Goal: Information Seeking & Learning: Learn about a topic

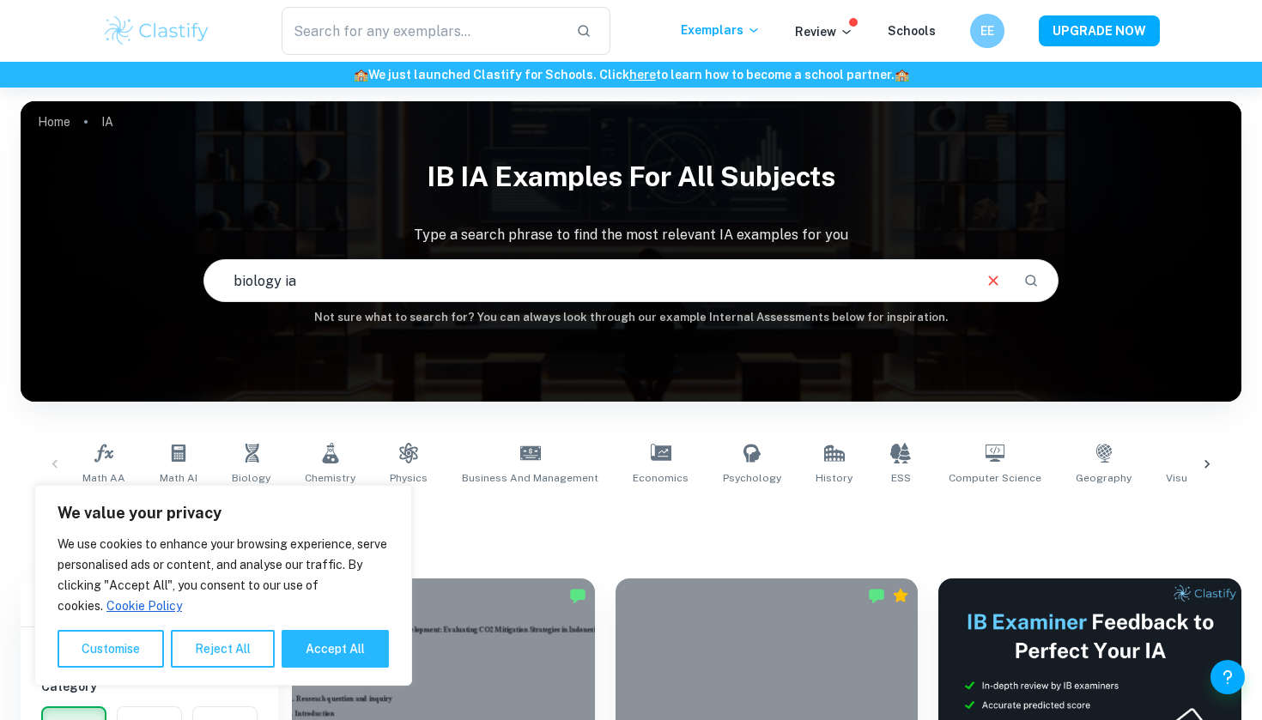
type input "biology ia"
click at [349, 647] on button "Accept All" at bounding box center [335, 649] width 107 height 38
checkbox input "true"
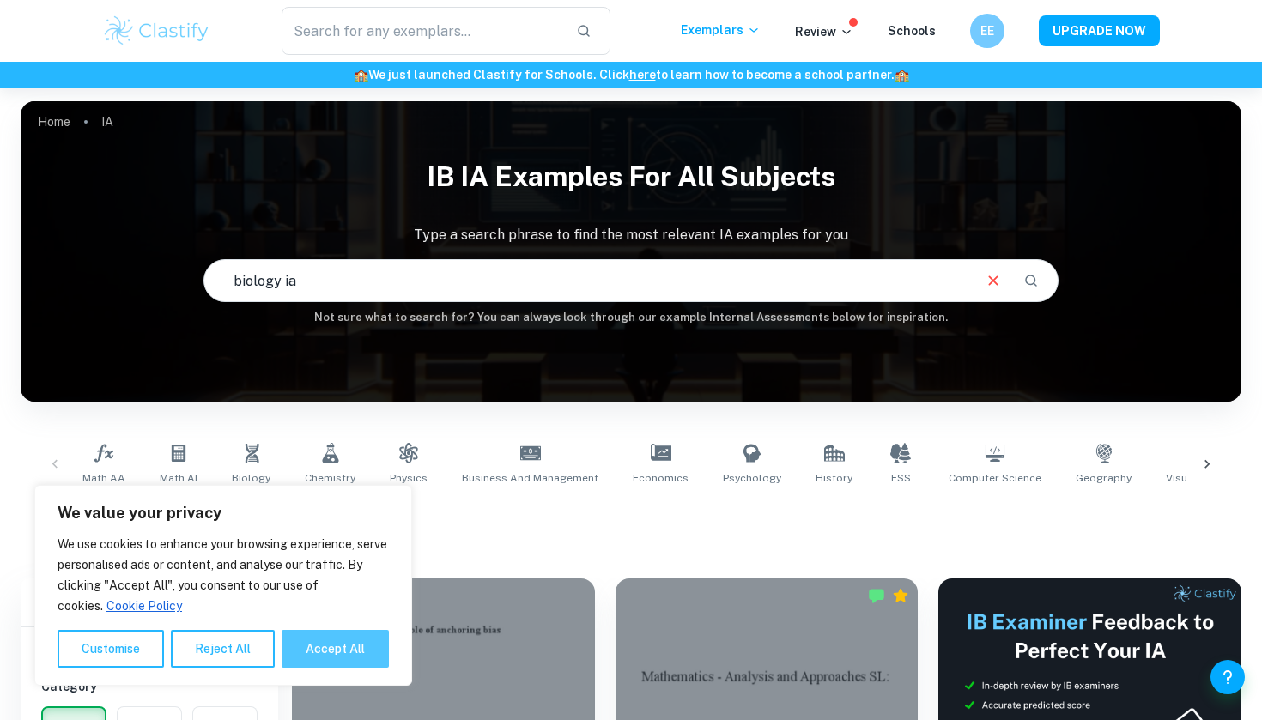
checkbox input "true"
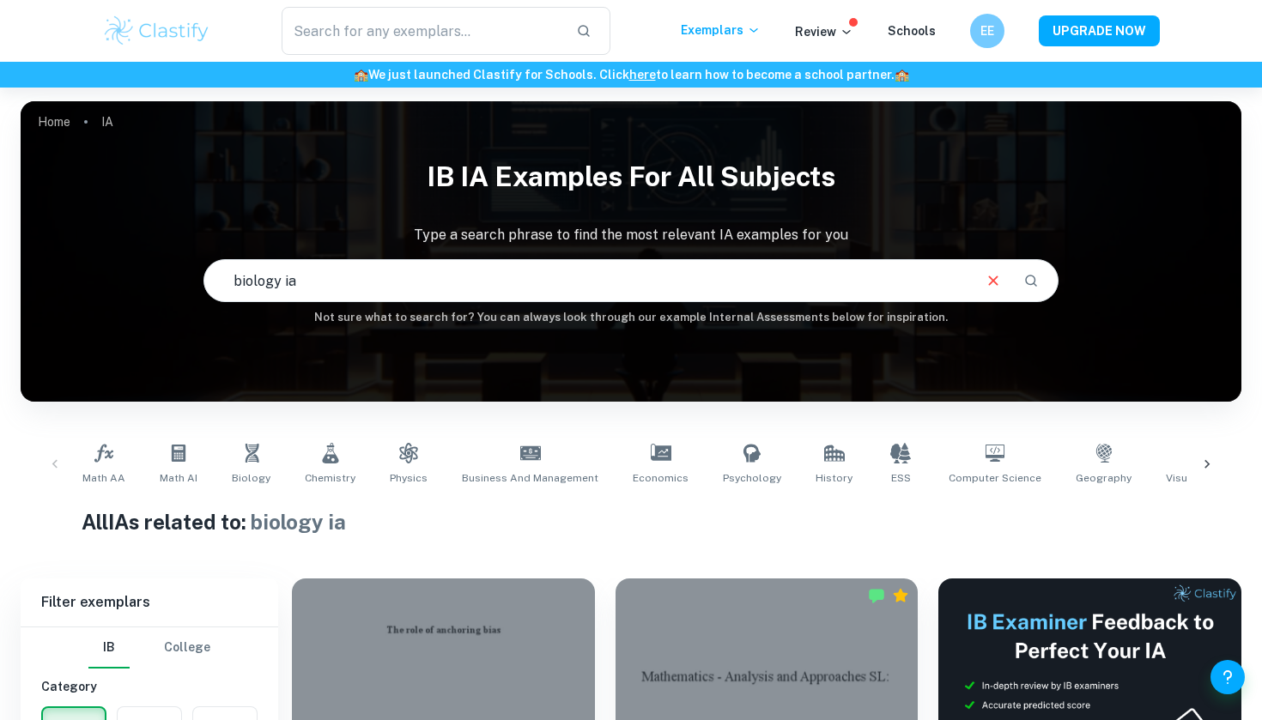
click at [1029, 279] on icon "Search" at bounding box center [1030, 280] width 15 height 15
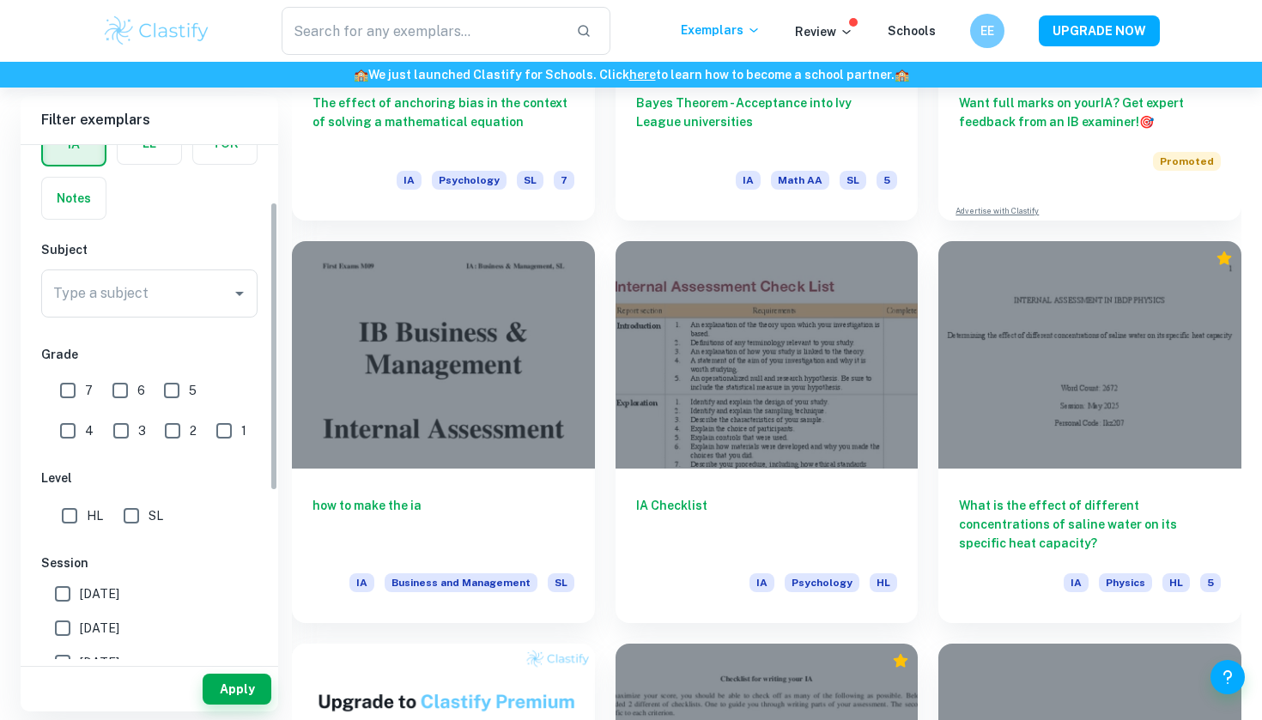
scroll to position [101, 0]
click at [150, 289] on input "Type a subject" at bounding box center [136, 294] width 175 height 33
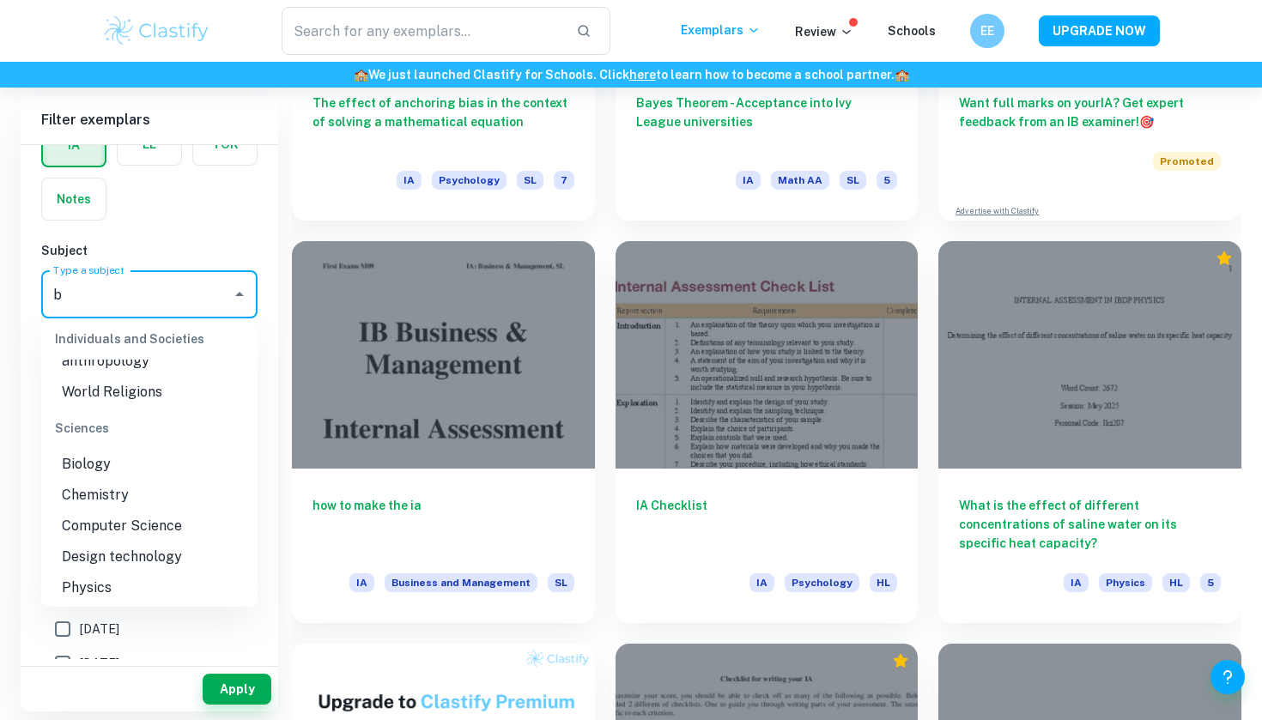
scroll to position [0, 0]
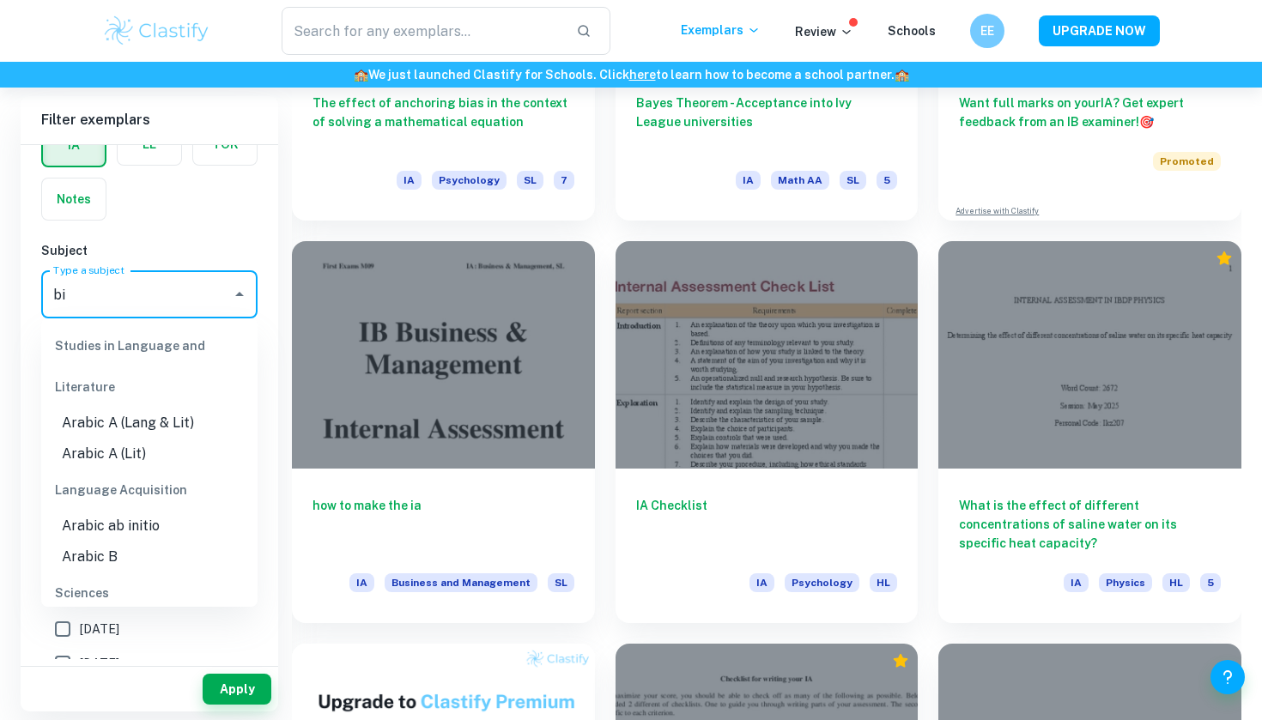
type input "bio"
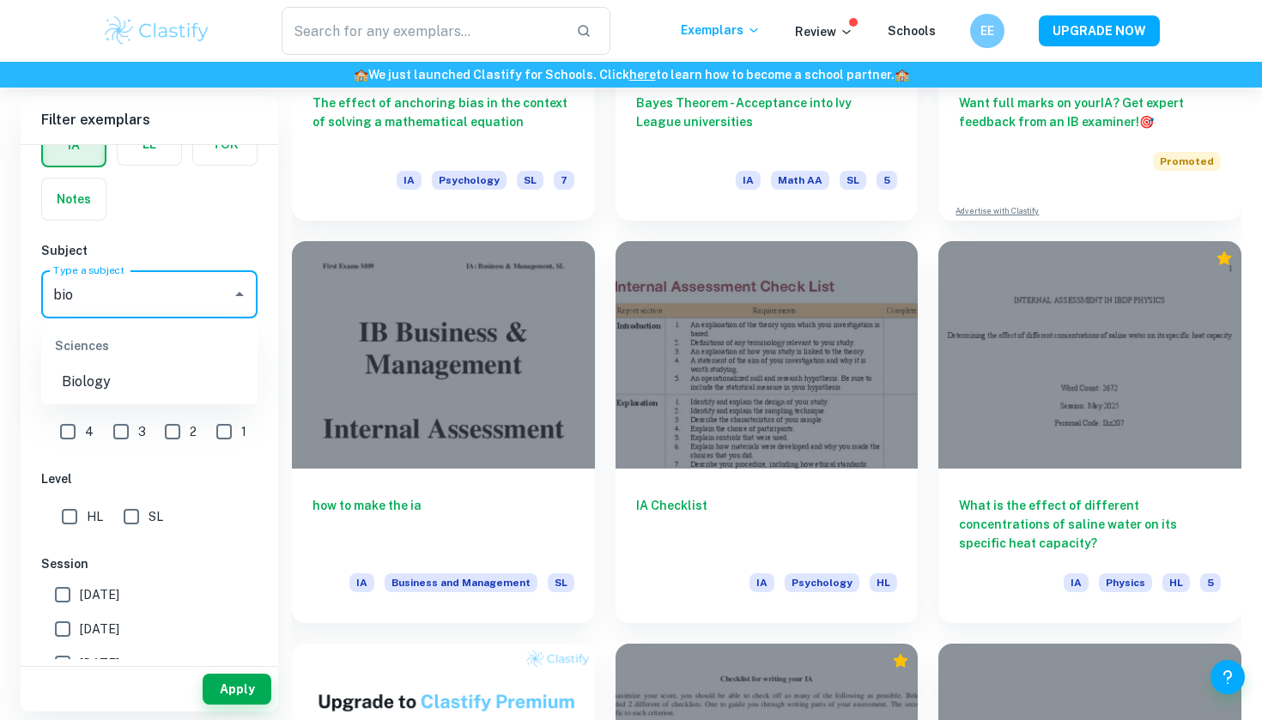
click at [98, 398] on ul "Sciences Biology" at bounding box center [149, 362] width 216 height 86
click at [98, 380] on li "Biology" at bounding box center [149, 382] width 216 height 31
click at [226, 696] on button "Apply" at bounding box center [237, 689] width 69 height 31
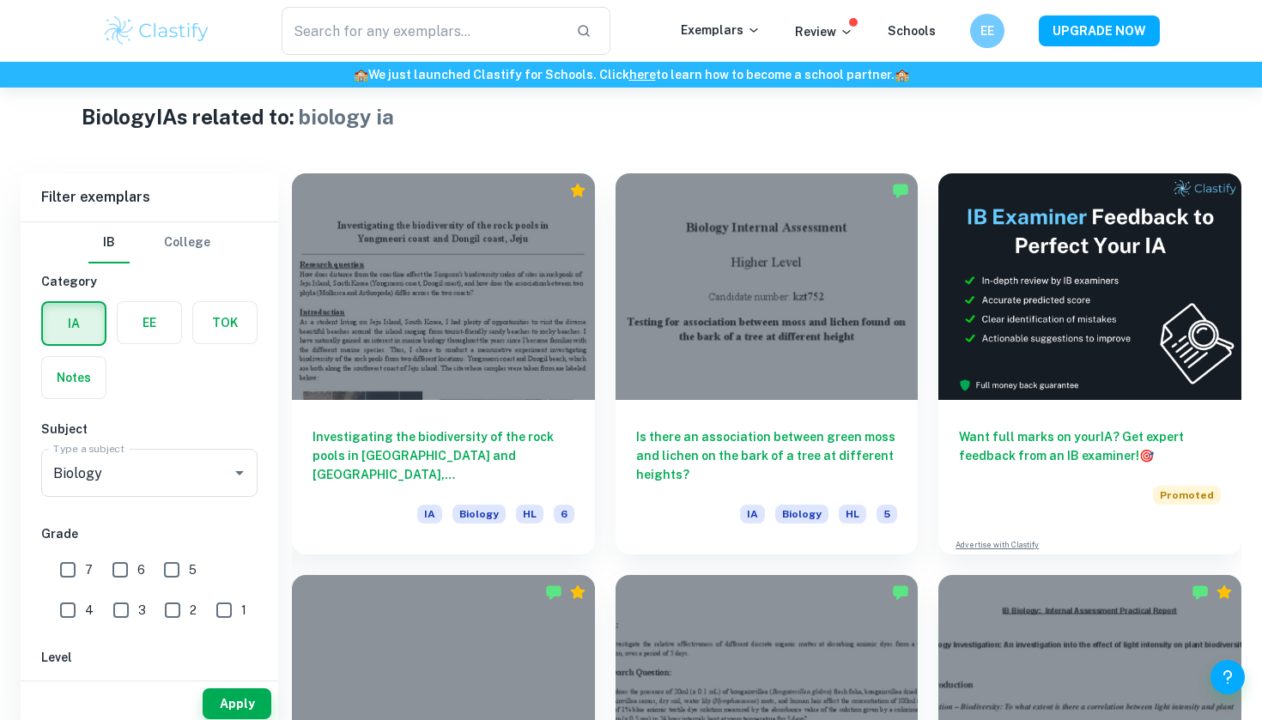
scroll to position [423, 0]
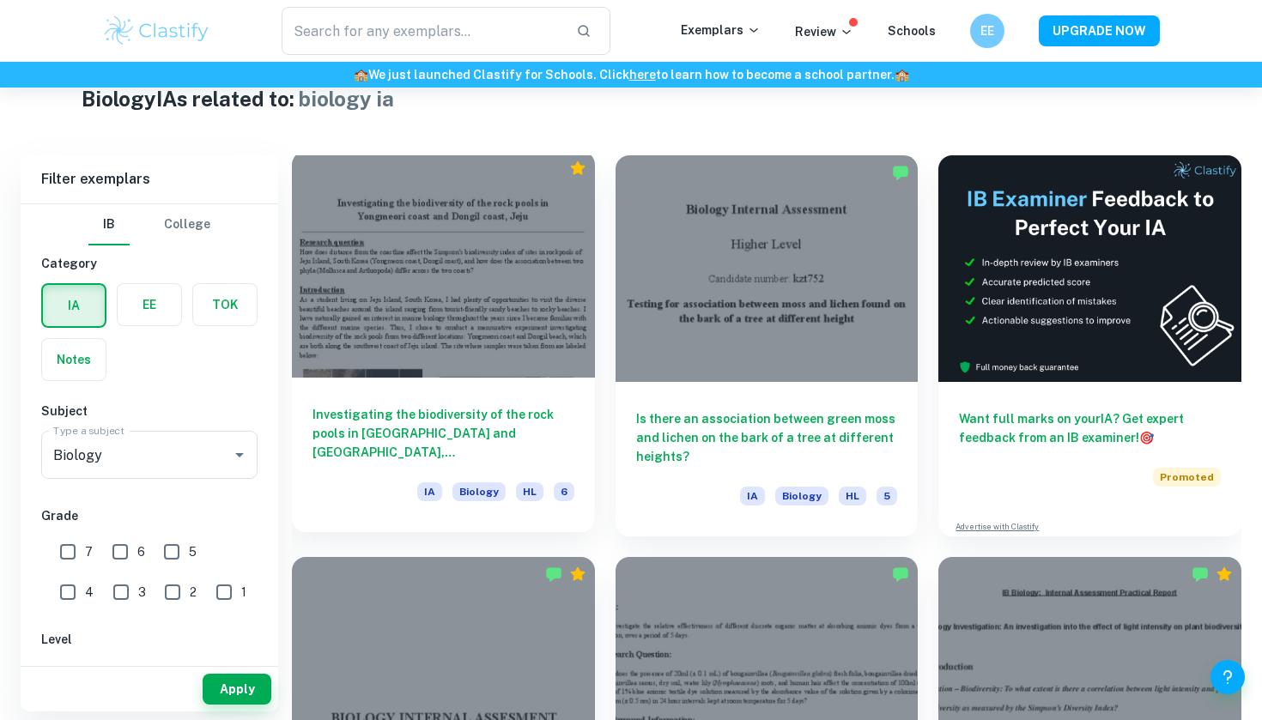
click at [479, 326] on div at bounding box center [443, 264] width 303 height 227
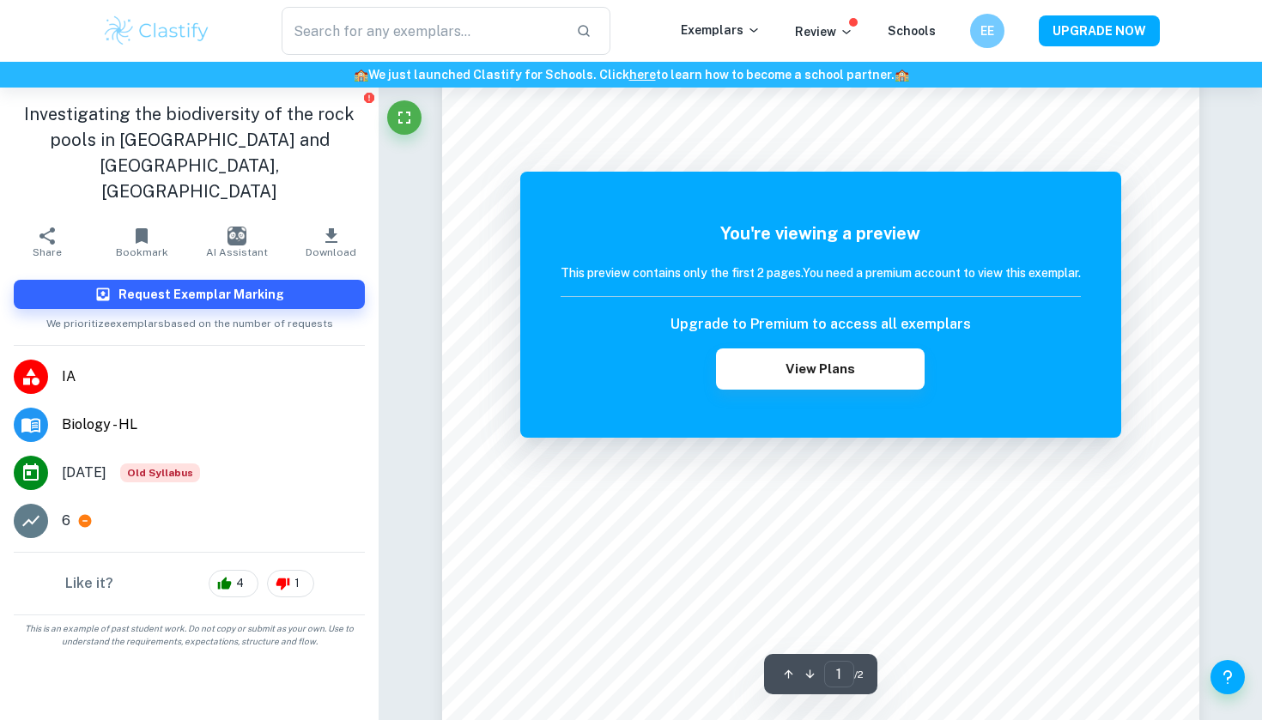
scroll to position [288, 0]
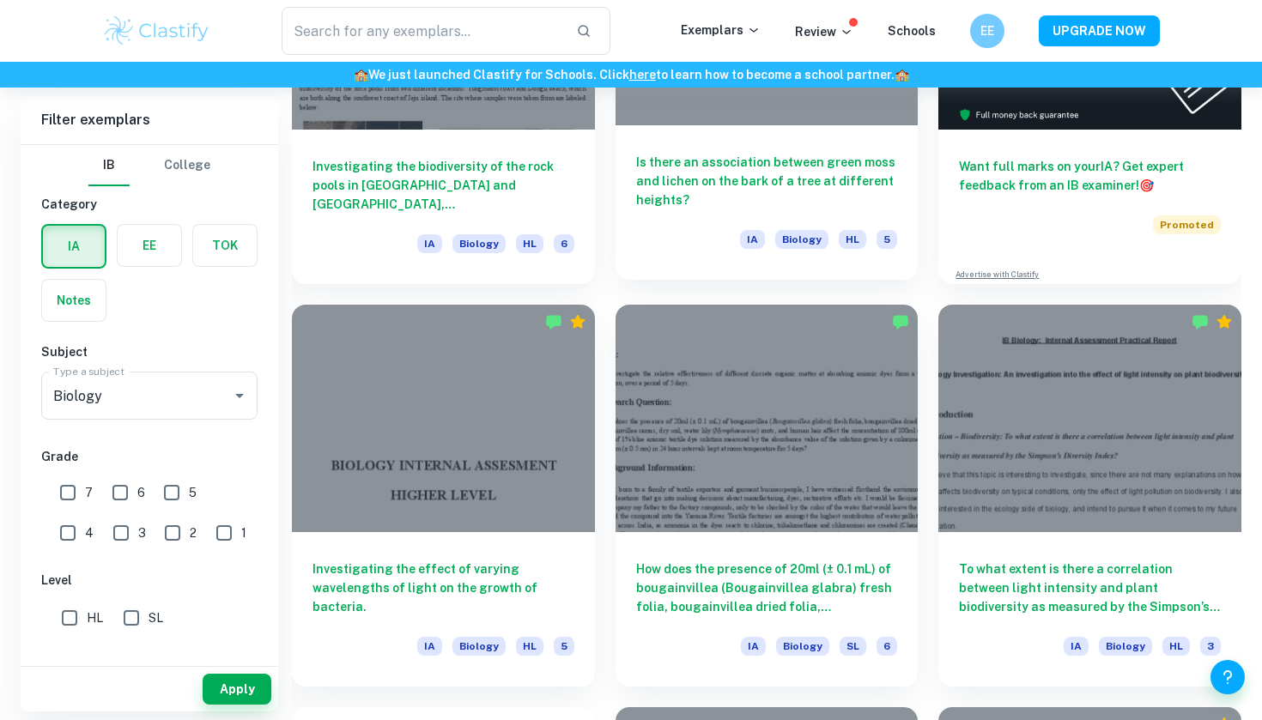
scroll to position [690, 0]
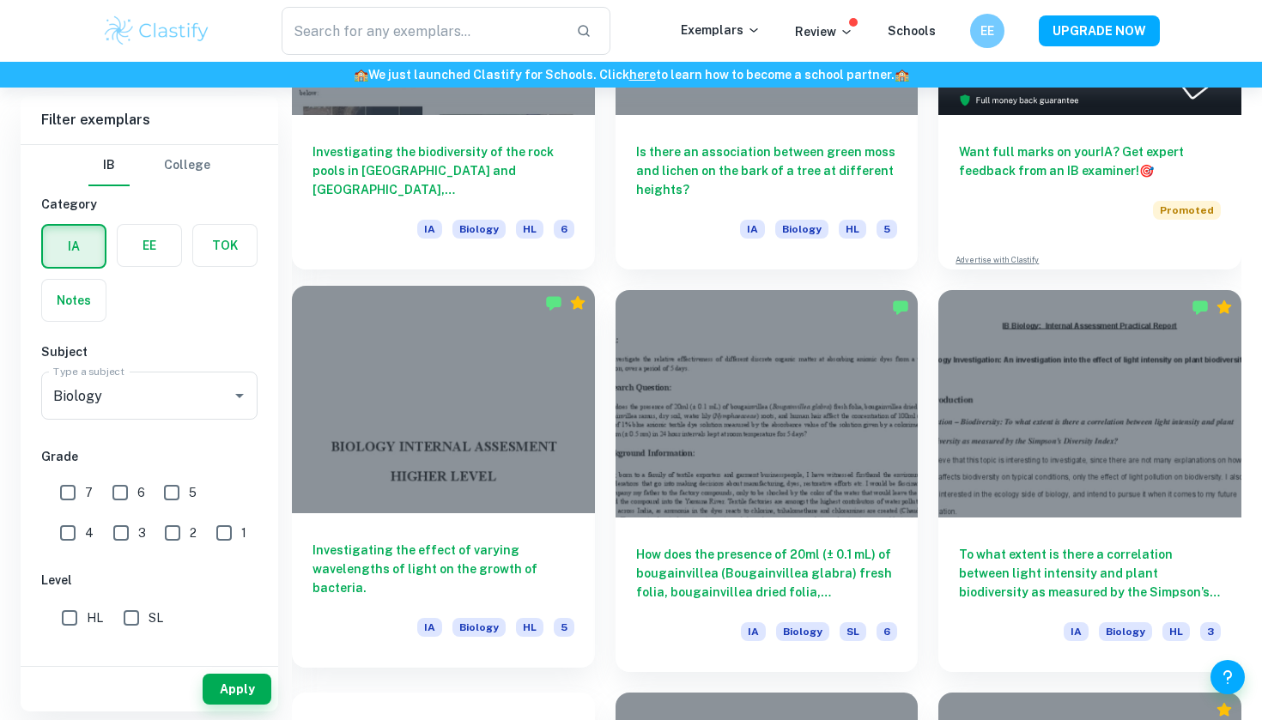
click at [513, 424] on div at bounding box center [443, 399] width 303 height 227
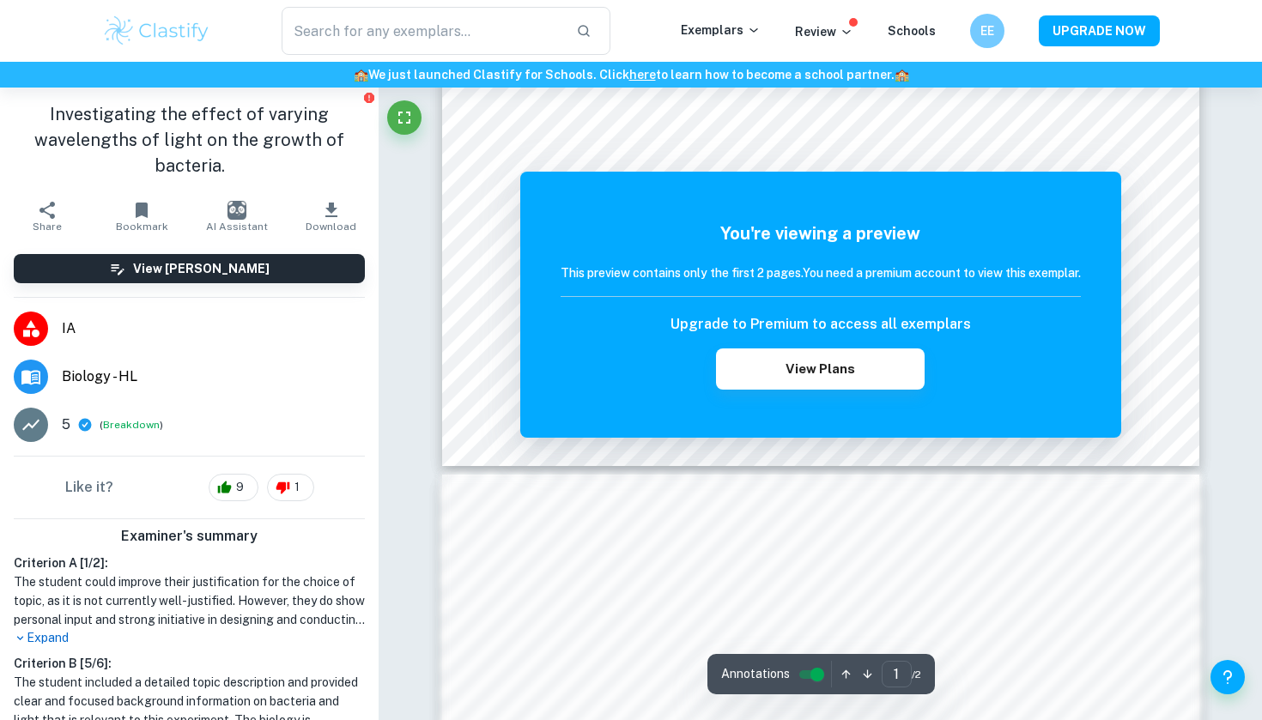
scroll to position [418, 0]
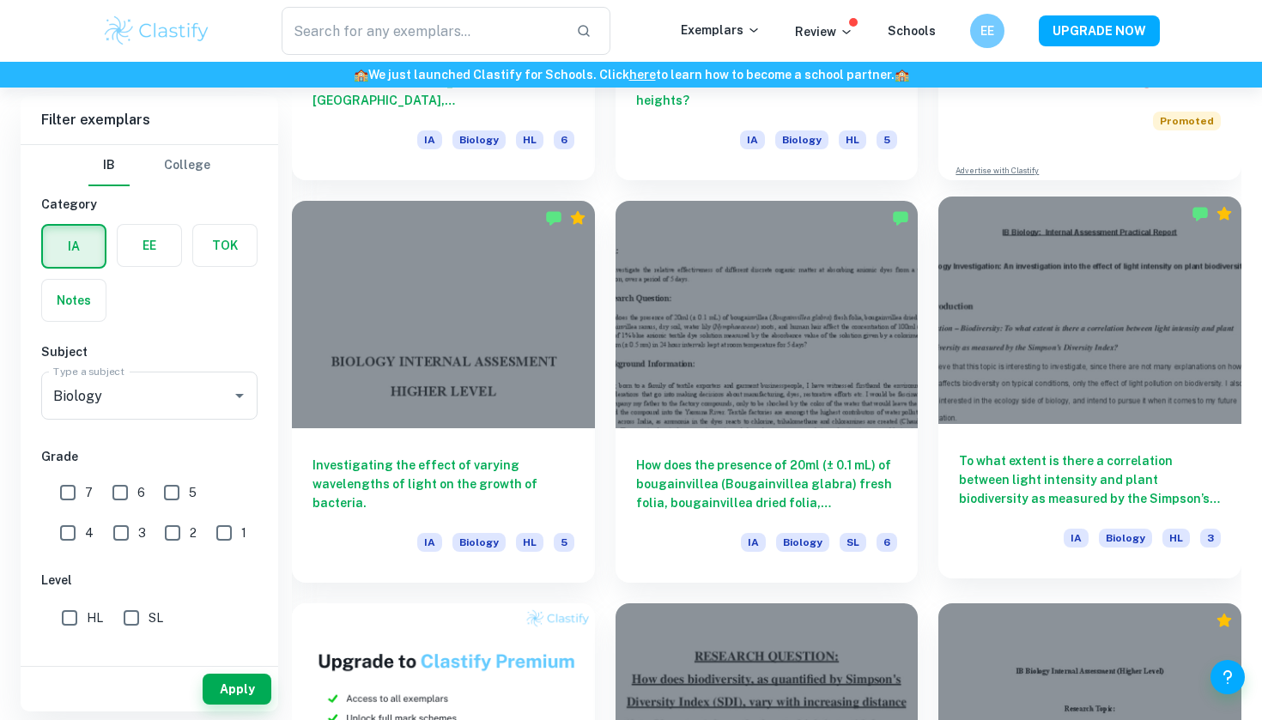
scroll to position [788, 0]
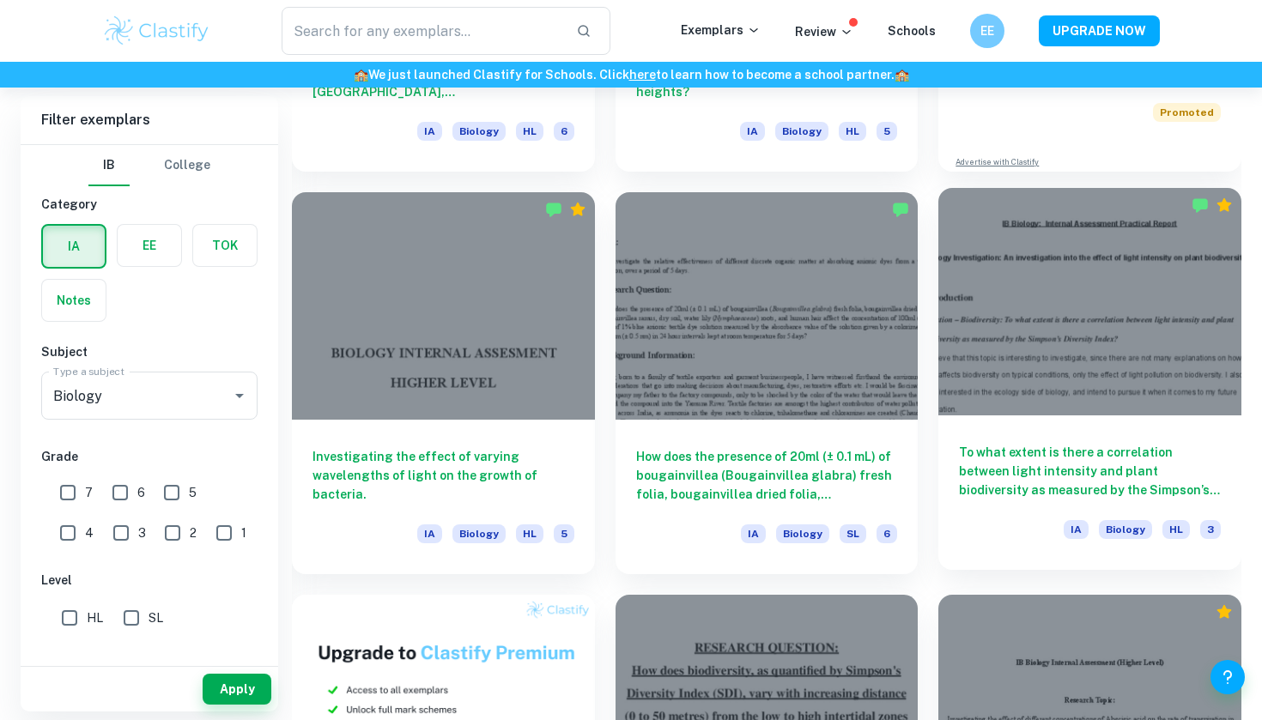
click at [1047, 280] on div at bounding box center [1089, 301] width 303 height 227
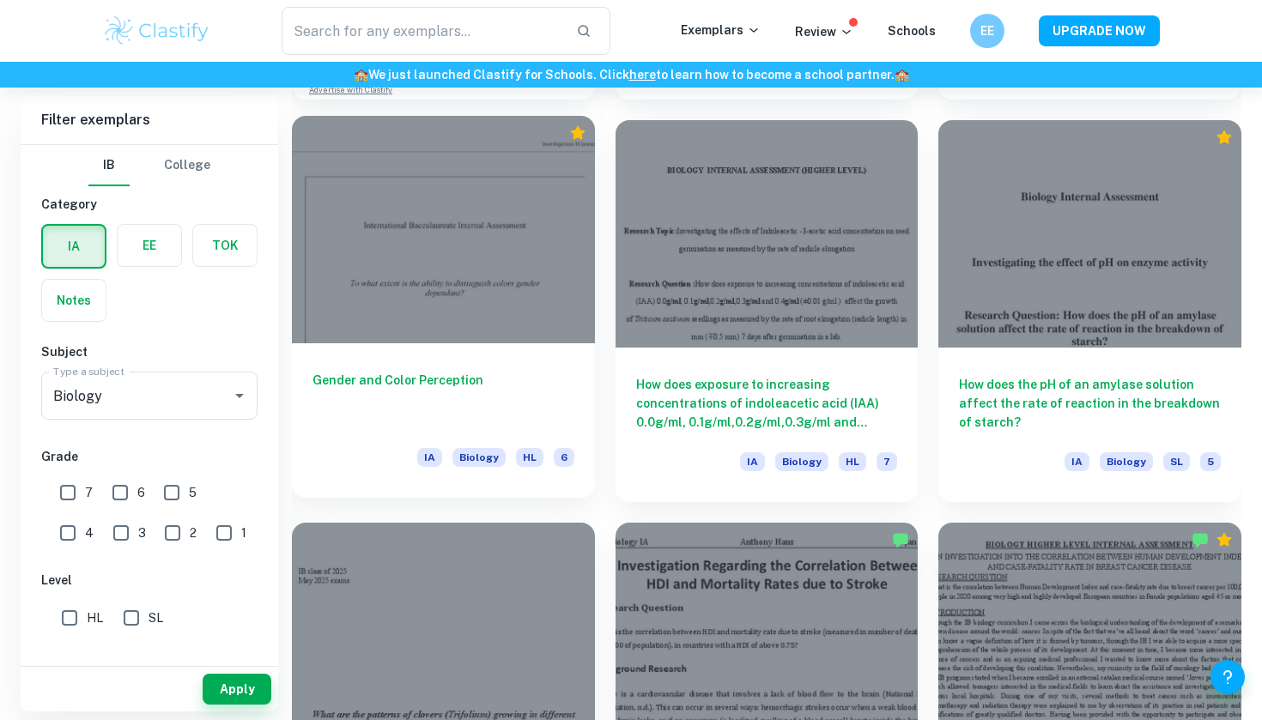
scroll to position [1679, 0]
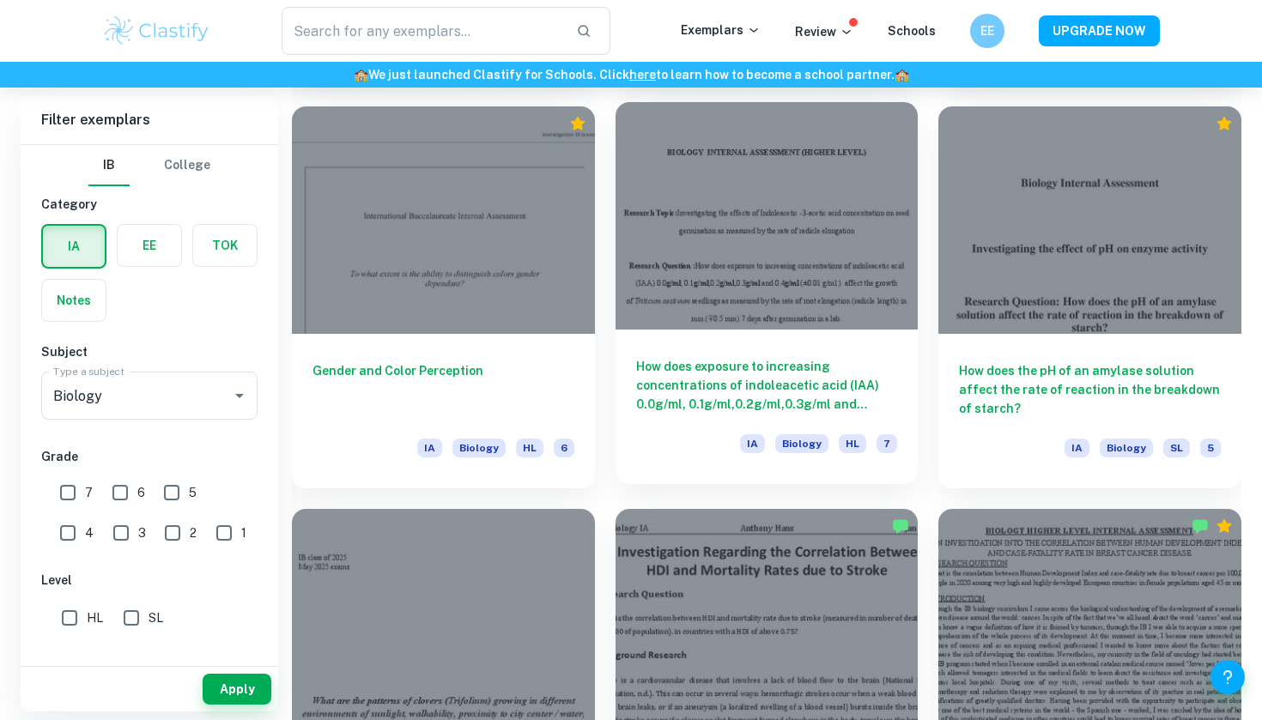
click at [733, 235] on div at bounding box center [767, 215] width 303 height 227
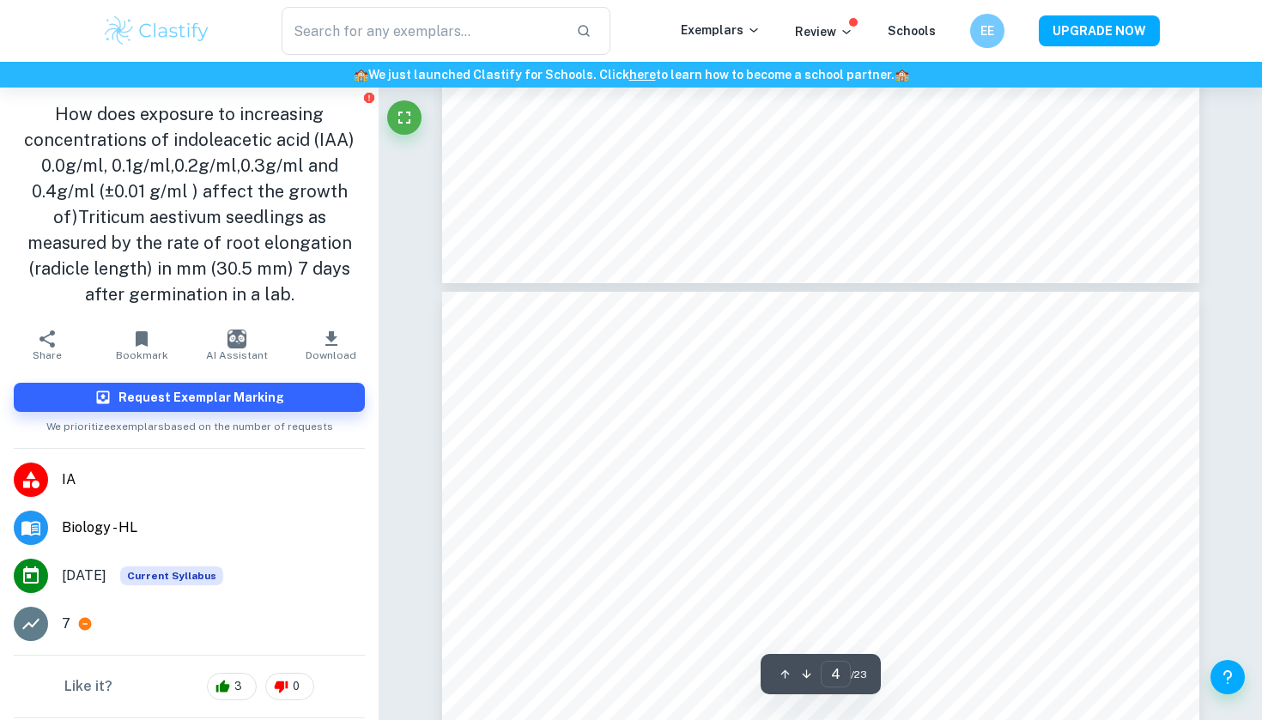
scroll to position [3293, 0]
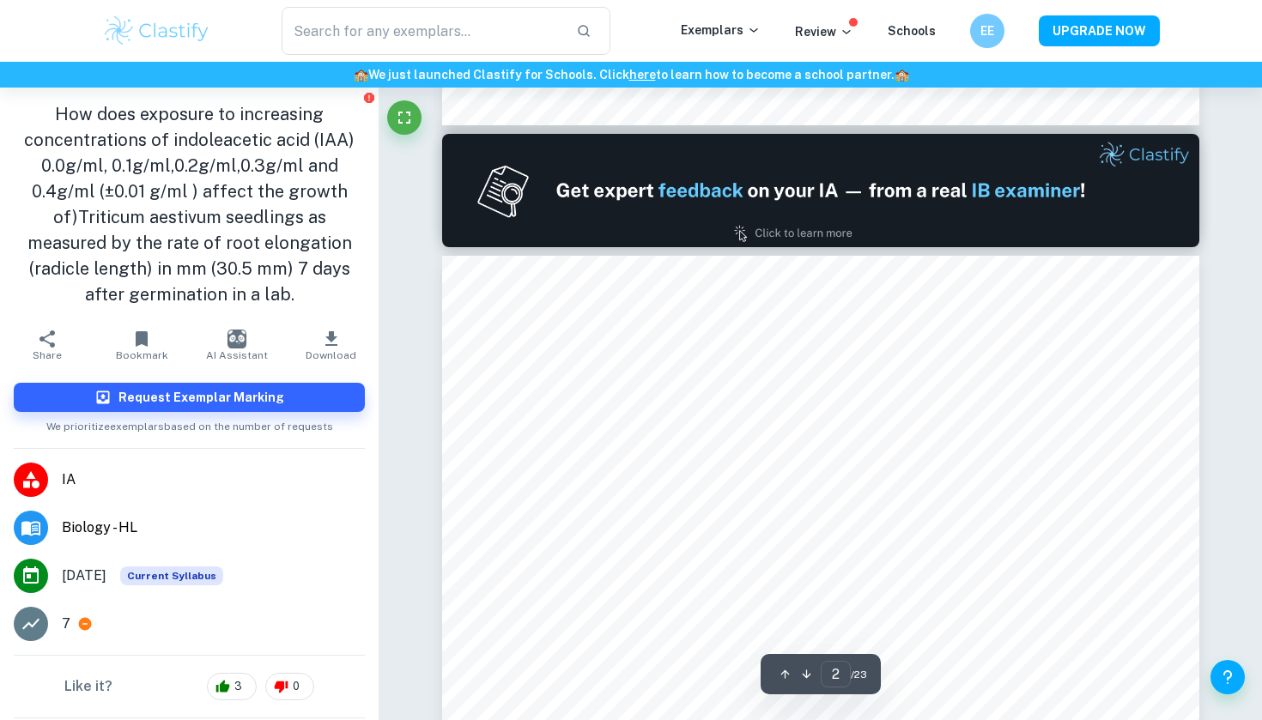
type input "1"
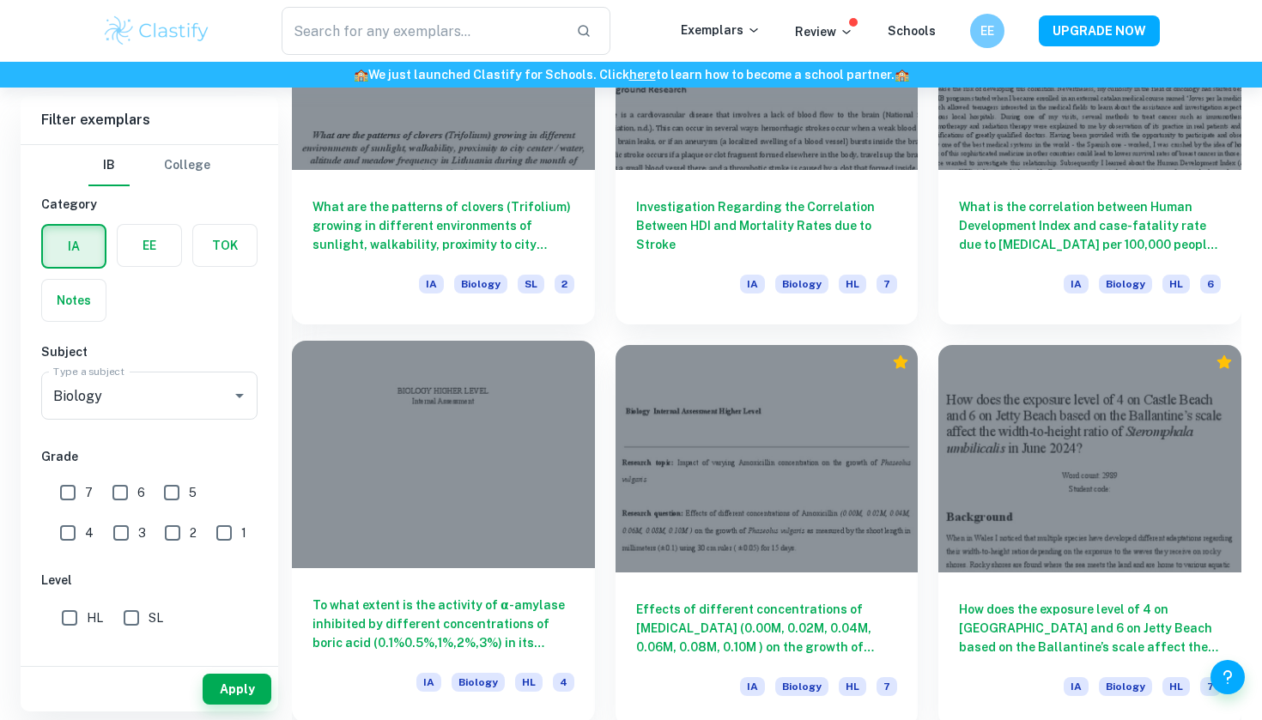
scroll to position [2255, 0]
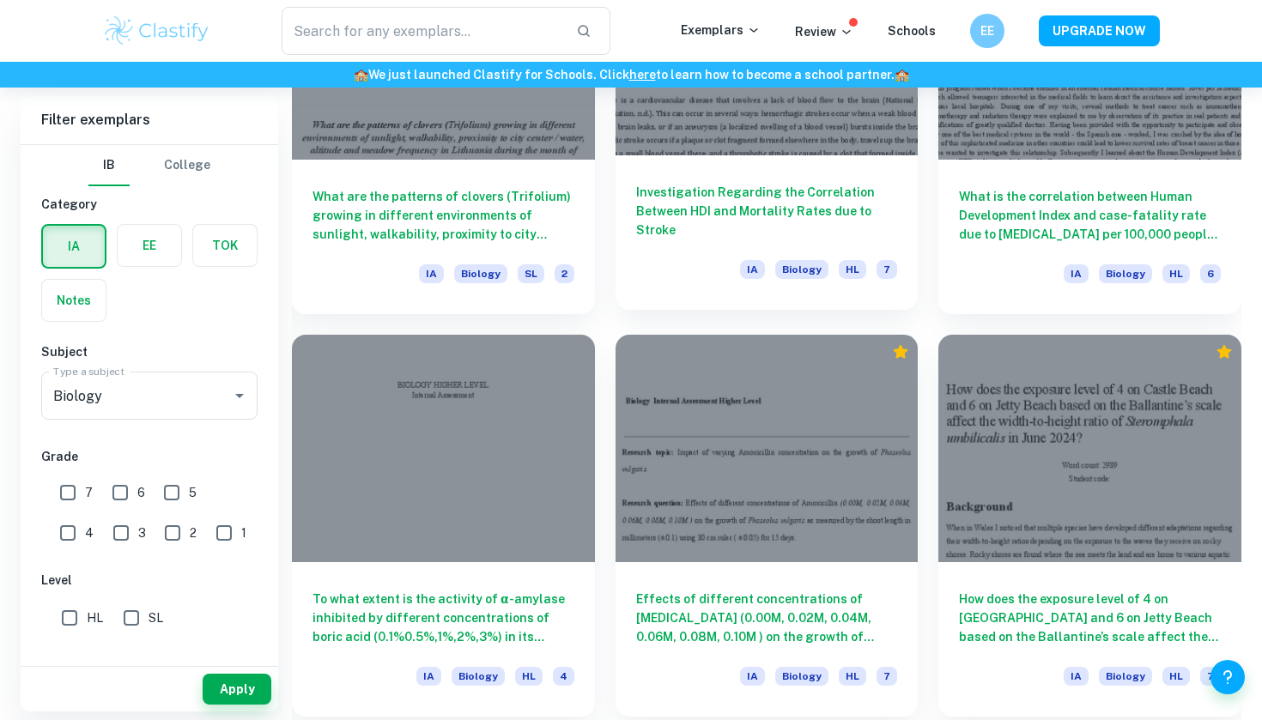
click at [861, 112] on div at bounding box center [767, 42] width 303 height 227
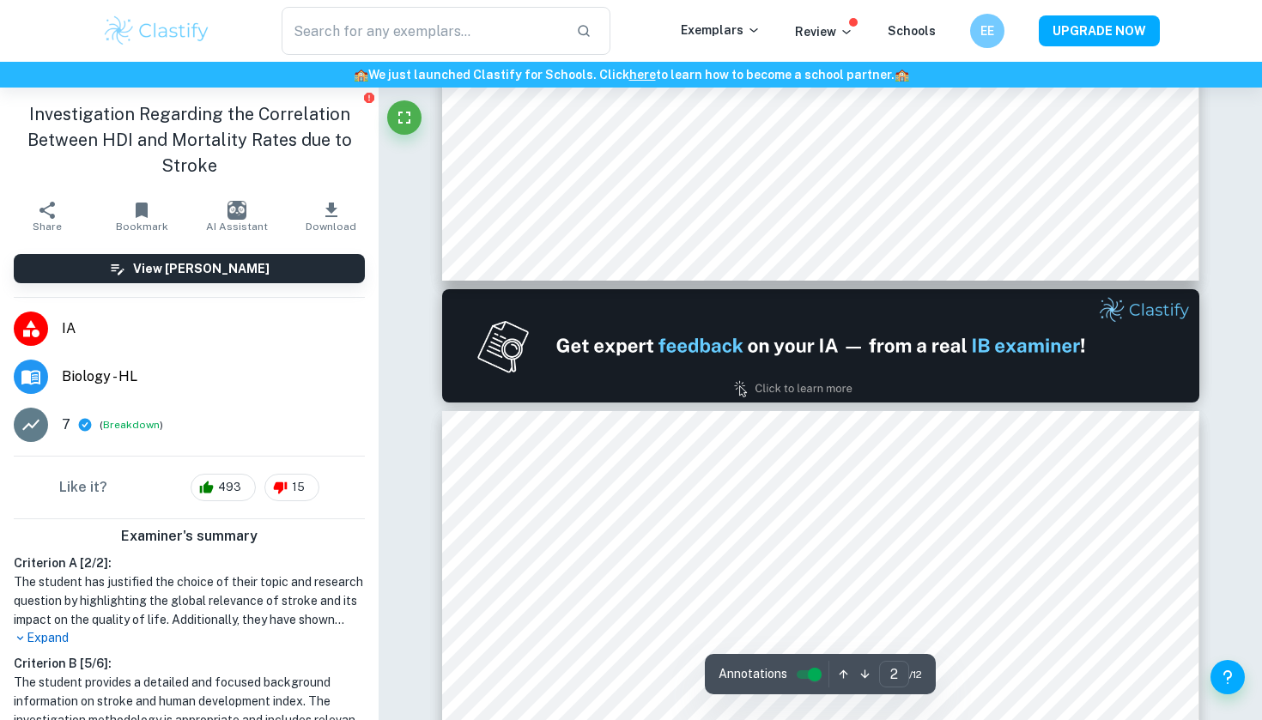
type input "1"
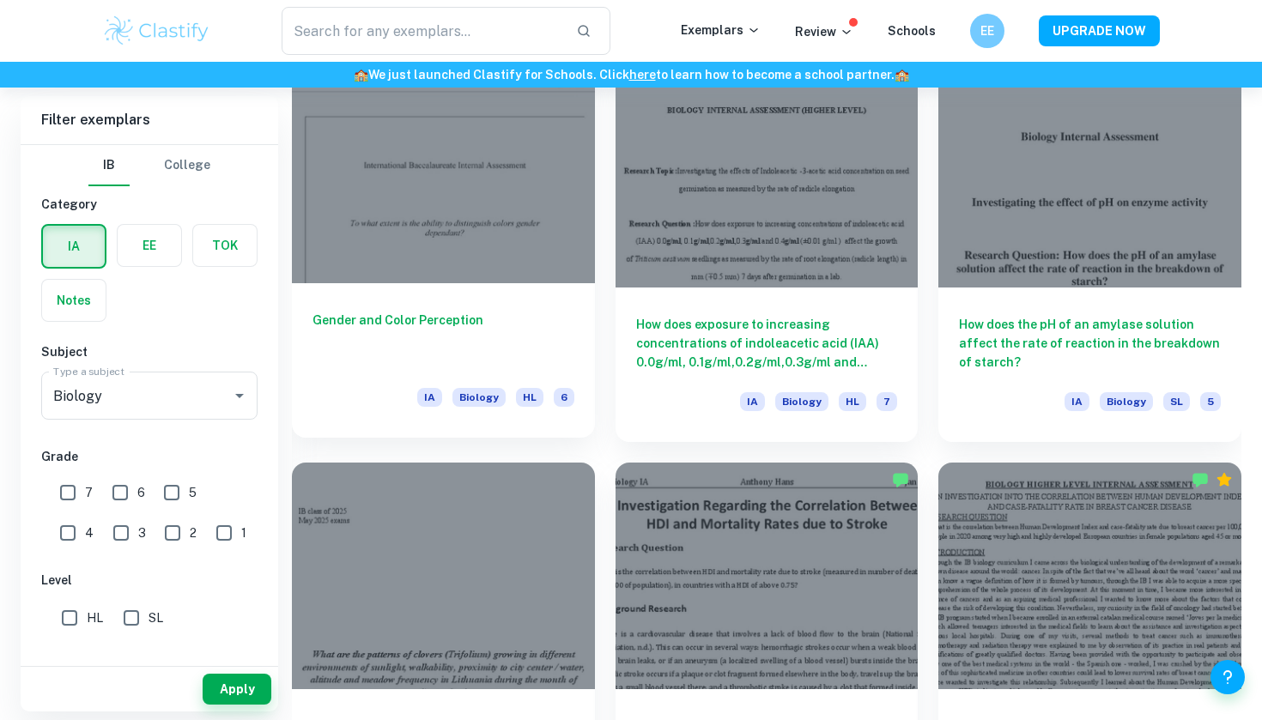
scroll to position [1753, 0]
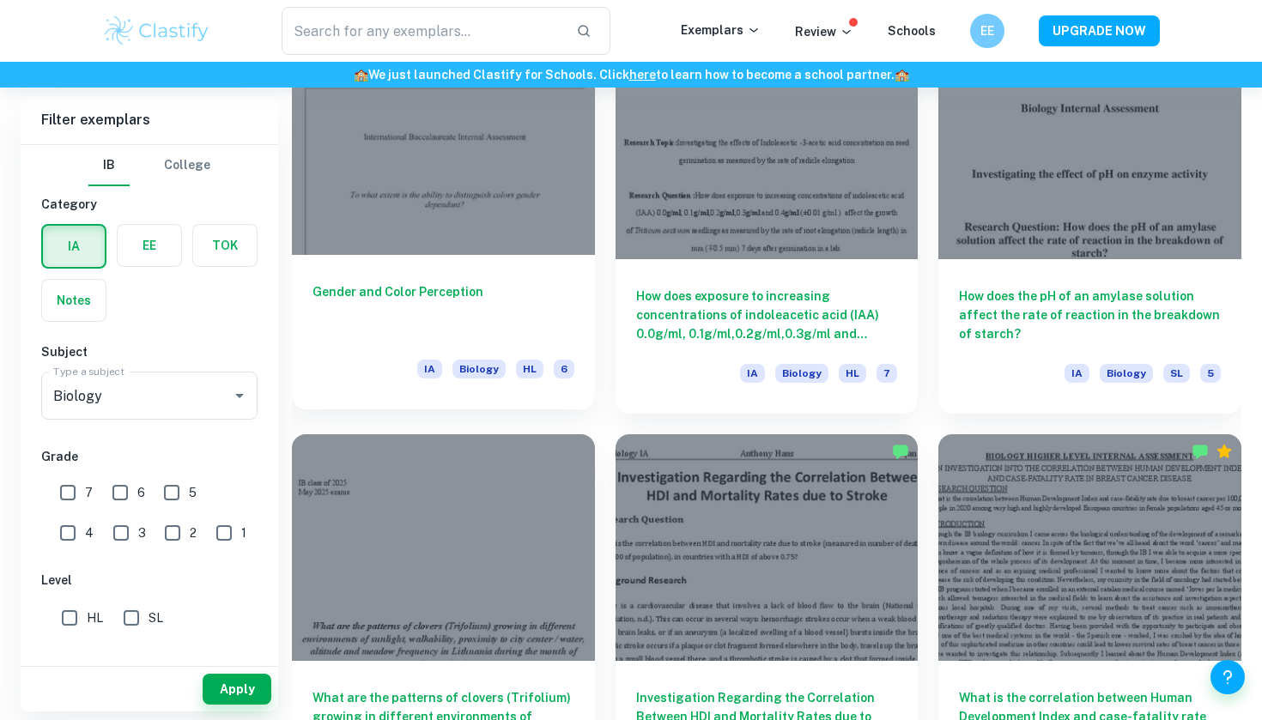
click at [489, 195] on div at bounding box center [443, 140] width 303 height 227
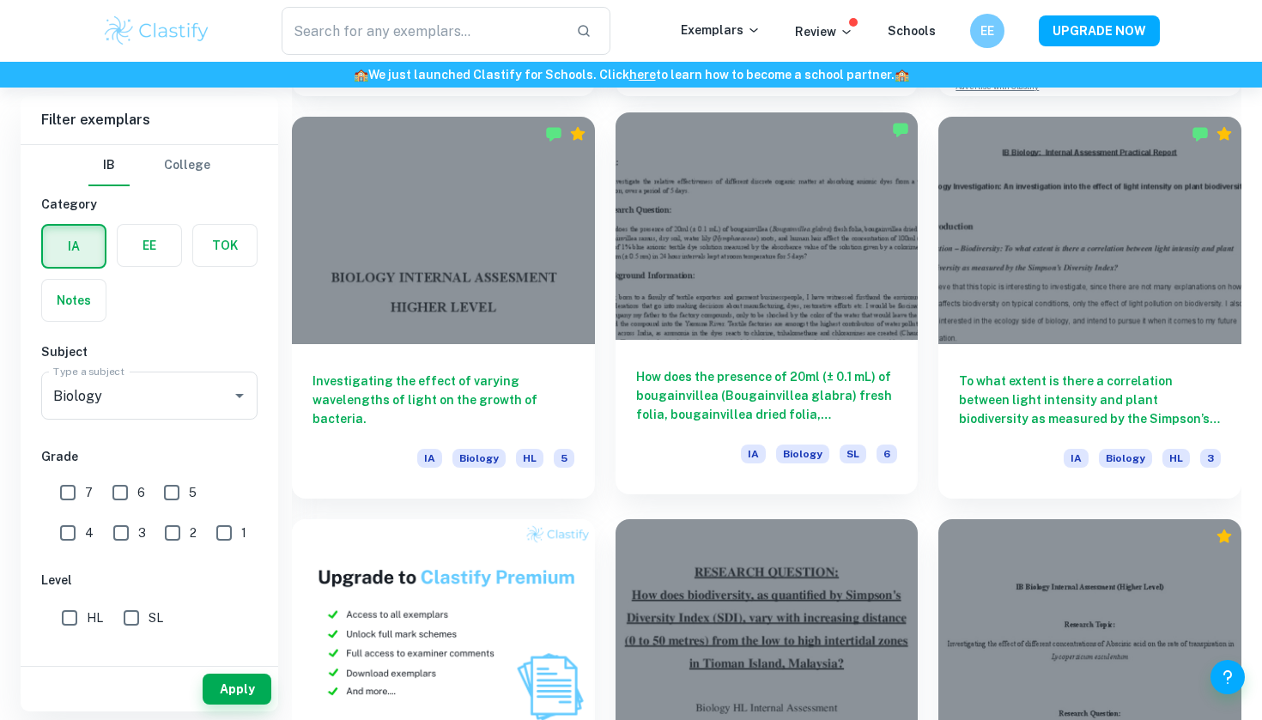
scroll to position [857, 0]
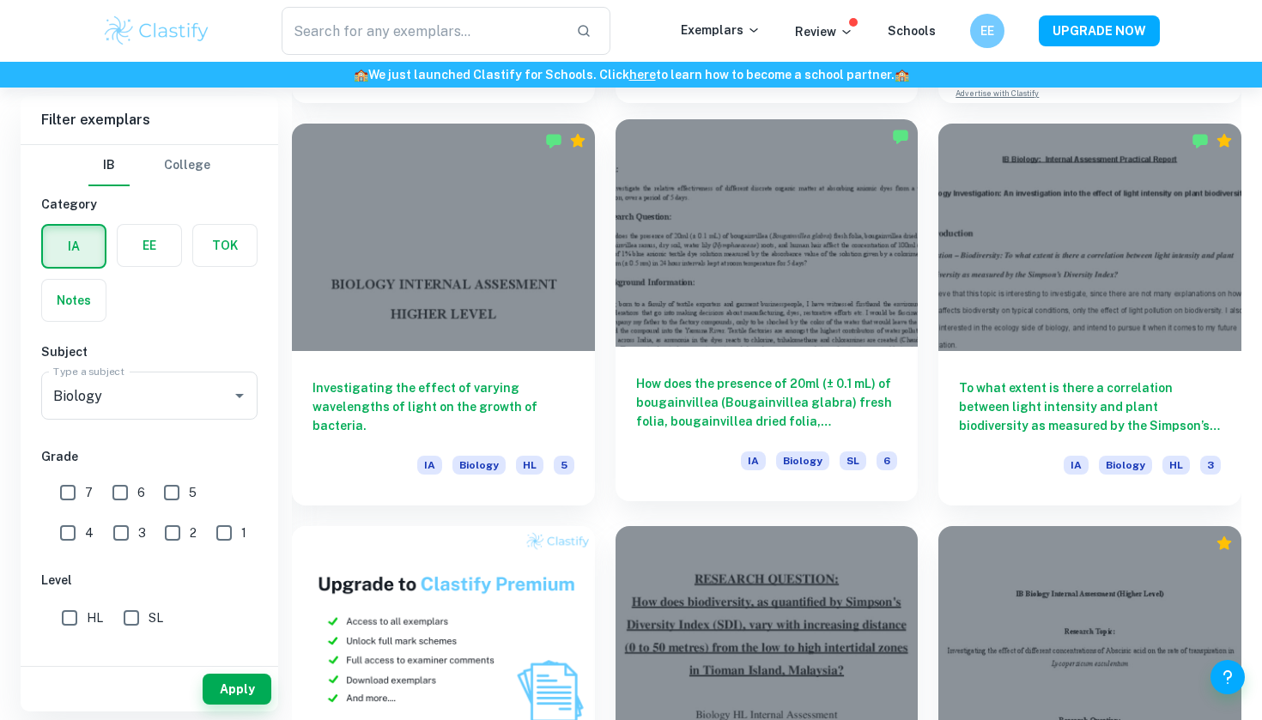
click at [768, 309] on div at bounding box center [767, 232] width 303 height 227
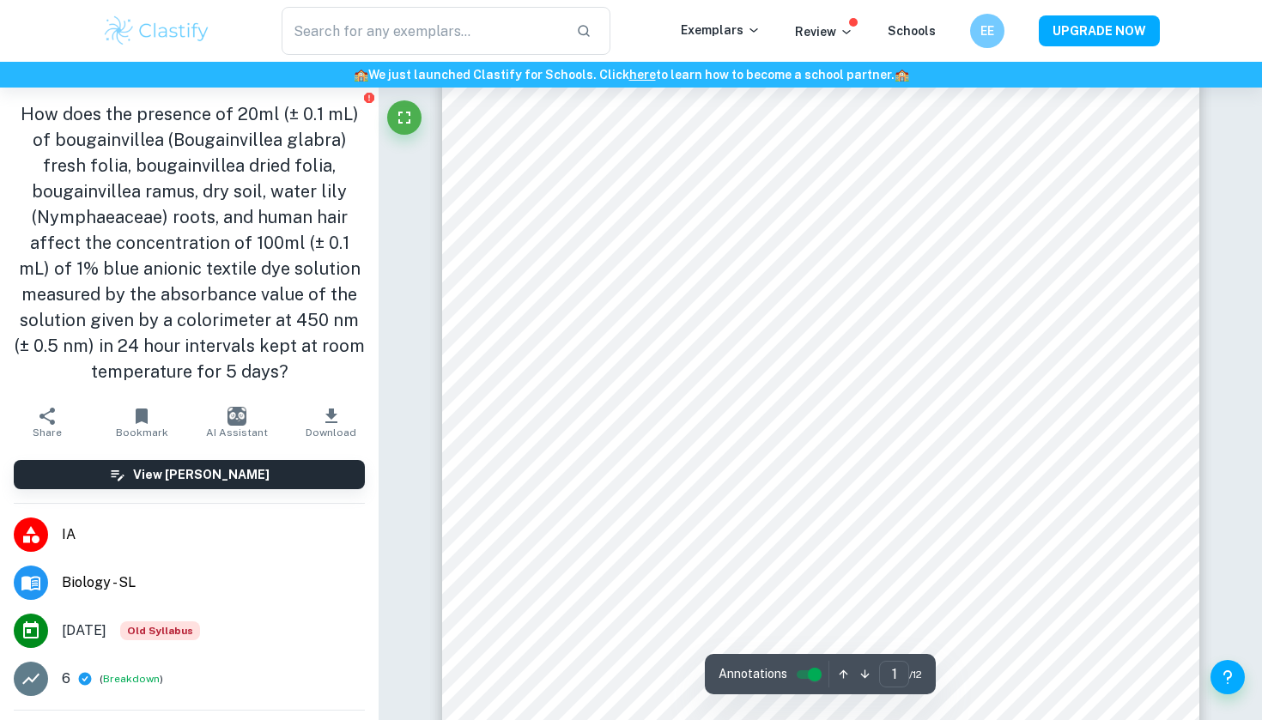
scroll to position [116, 0]
